Goal: Transaction & Acquisition: Subscribe to service/newsletter

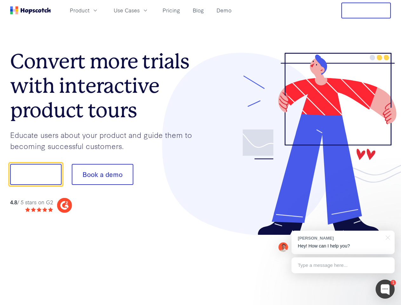
click at [201, 153] on div at bounding box center [296, 144] width 191 height 183
click at [90, 10] on span "Product" at bounding box center [80, 10] width 20 height 8
click at [140, 10] on span "Use Cases" at bounding box center [127, 10] width 26 height 8
click at [366, 10] on button "Free Trial" at bounding box center [367, 11] width 50 height 16
click at [36, 175] on button "Show me!" at bounding box center [35, 174] width 51 height 21
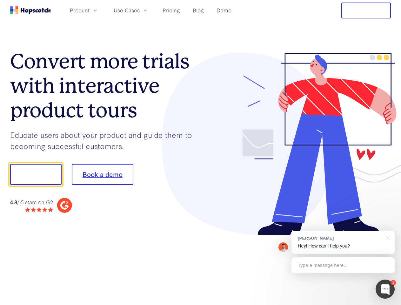
click at [102, 175] on button "Book a demo" at bounding box center [103, 174] width 62 height 21
click at [386, 289] on div at bounding box center [385, 289] width 19 height 19
click at [343, 243] on div "[PERSON_NAME] Hey! How can I help you?" at bounding box center [343, 243] width 103 height 24
click at [387, 237] on div at bounding box center [387, 237] width 16 height 13
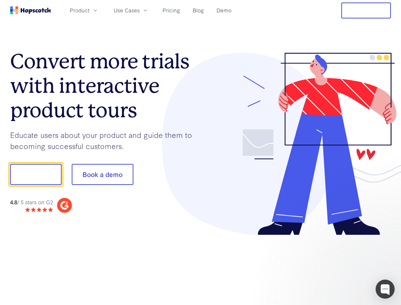
click at [343, 265] on div at bounding box center [335, 174] width 119 height 212
